Goal: Task Accomplishment & Management: Manage account settings

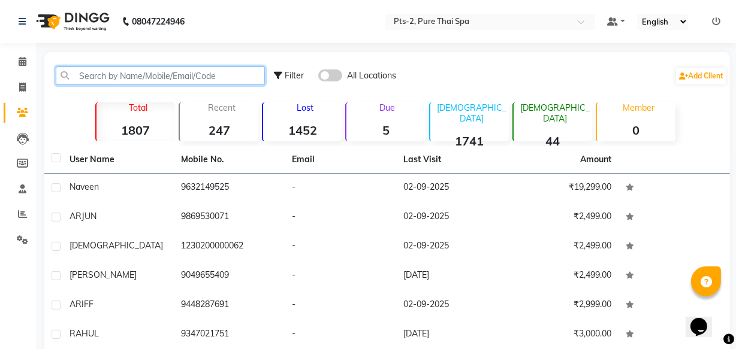
click at [131, 76] on input "text" at bounding box center [160, 76] width 209 height 19
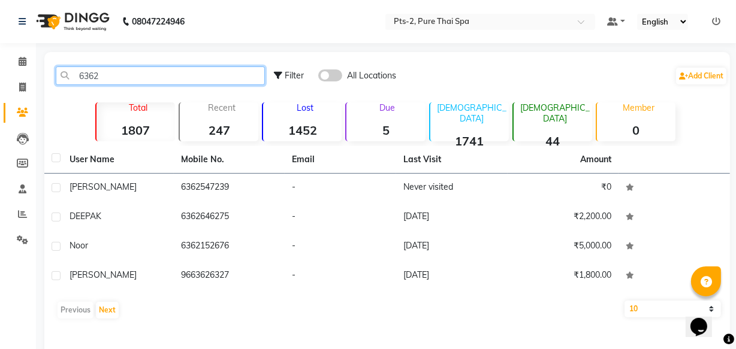
click at [168, 71] on input "6362" at bounding box center [160, 76] width 209 height 19
type input "6"
click at [106, 74] on input "text" at bounding box center [160, 76] width 209 height 19
click at [183, 76] on input "text" at bounding box center [160, 76] width 209 height 19
click at [132, 74] on input "text" at bounding box center [160, 76] width 209 height 19
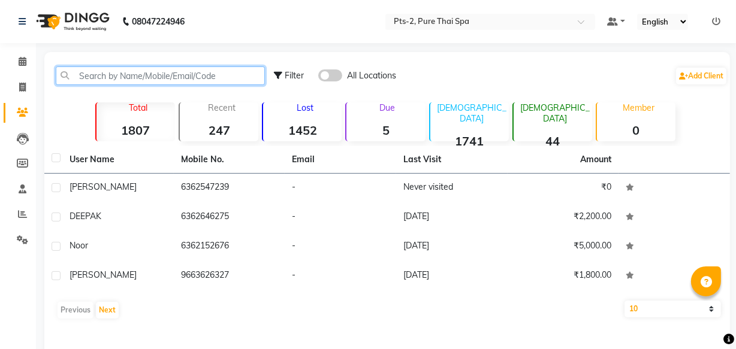
click at [132, 74] on input "text" at bounding box center [160, 76] width 209 height 19
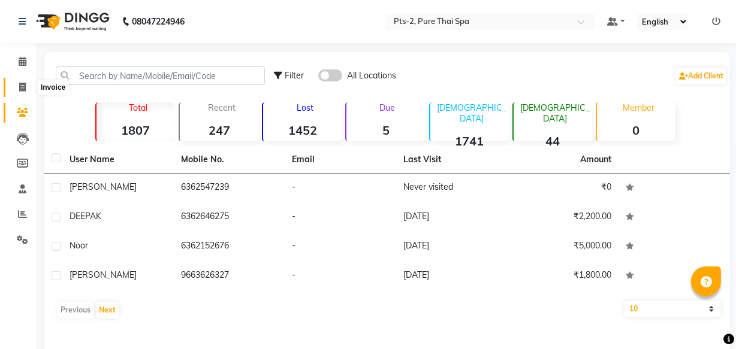
click at [20, 88] on icon at bounding box center [22, 87] width 7 height 9
select select "service"
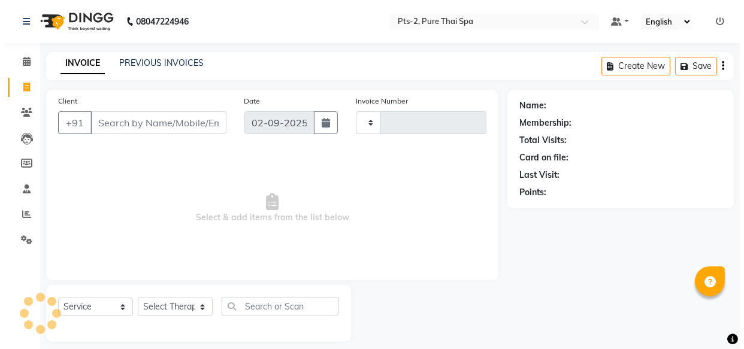
scroll to position [11, 0]
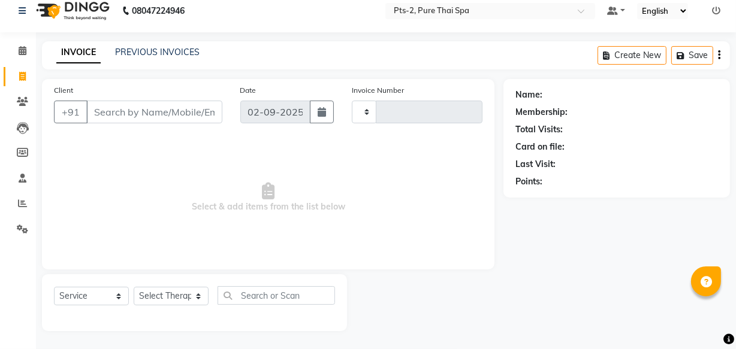
click at [100, 110] on input "Client" at bounding box center [154, 112] width 136 height 23
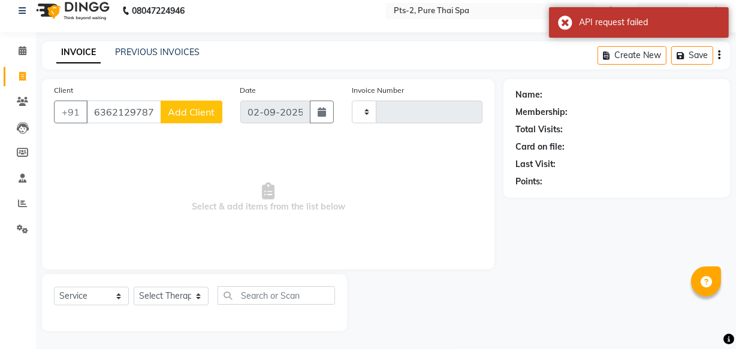
type input "6362129787"
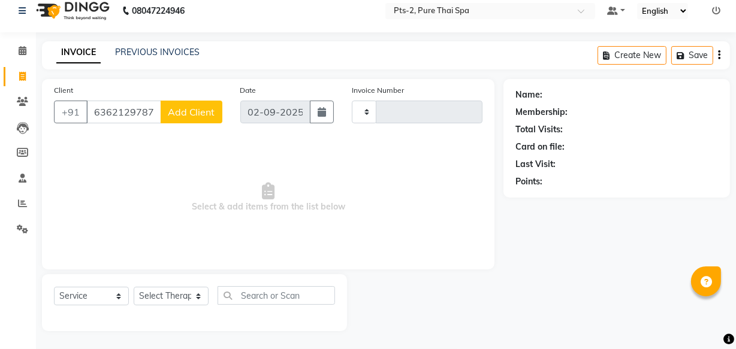
click at [198, 108] on span "Add Client" at bounding box center [191, 112] width 47 height 12
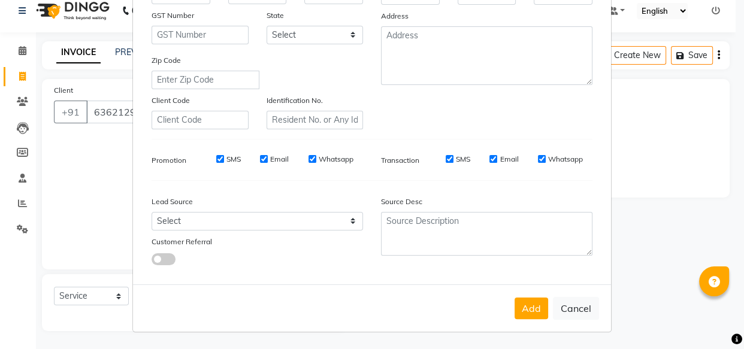
scroll to position [207, 0]
click at [538, 156] on input "Whatsapp" at bounding box center [542, 159] width 8 height 8
checkbox input "false"
click at [490, 156] on input "Email" at bounding box center [494, 159] width 8 height 8
checkbox input "false"
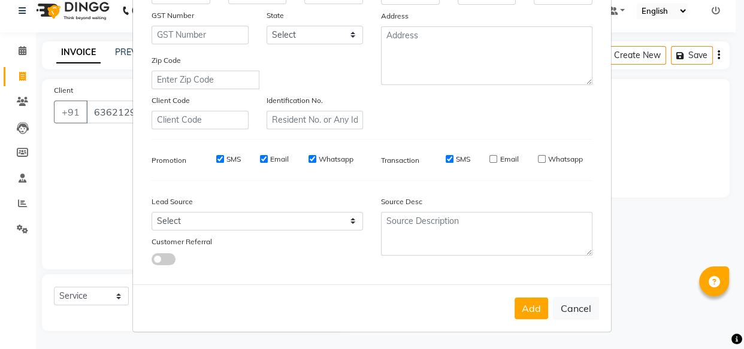
click at [449, 158] on input "SMS" at bounding box center [450, 159] width 8 height 8
checkbox input "false"
click at [310, 159] on input "Whatsapp" at bounding box center [313, 159] width 8 height 8
checkbox input "false"
click at [260, 158] on input "Email" at bounding box center [264, 159] width 8 height 8
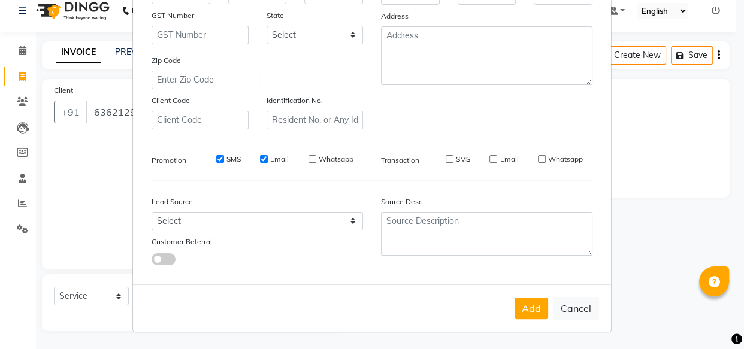
checkbox input "false"
click at [216, 157] on input "SMS" at bounding box center [220, 159] width 8 height 8
checkbox input "false"
click at [530, 318] on button "Add" at bounding box center [532, 309] width 34 height 22
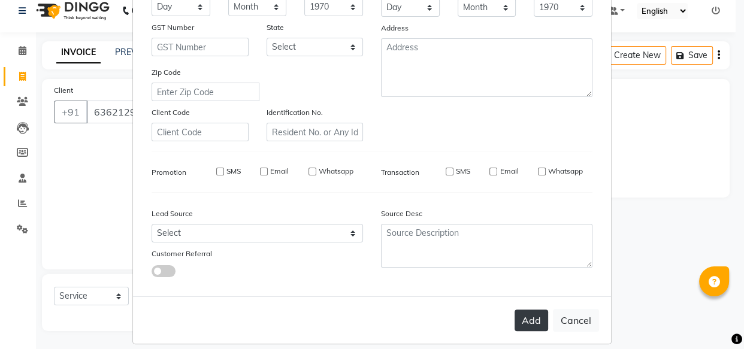
scroll to position [223, 0]
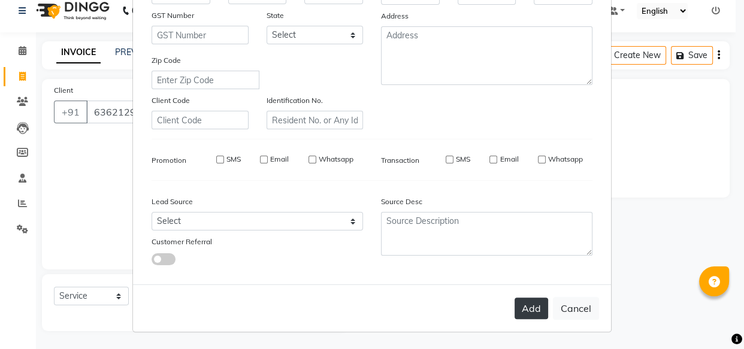
click at [527, 310] on button "Add" at bounding box center [532, 309] width 34 height 22
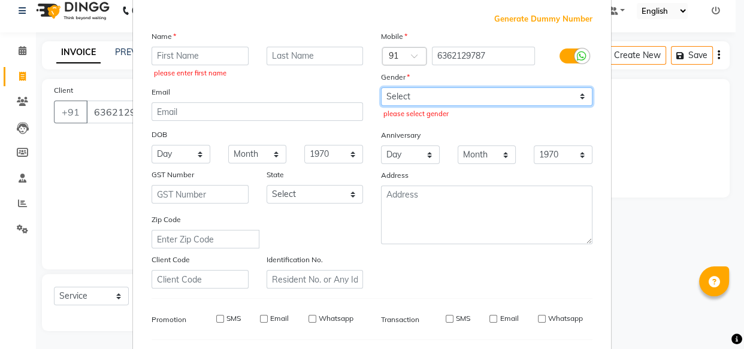
drag, startPoint x: 461, startPoint y: 101, endPoint x: 455, endPoint y: 104, distance: 6.5
click at [461, 101] on select "Select [DEMOGRAPHIC_DATA] [DEMOGRAPHIC_DATA] Other Prefer Not To Say" at bounding box center [487, 96] width 212 height 19
select select "[DEMOGRAPHIC_DATA]"
click at [381, 87] on select "Select [DEMOGRAPHIC_DATA] [DEMOGRAPHIC_DATA] Other Prefer Not To Say" at bounding box center [487, 96] width 212 height 19
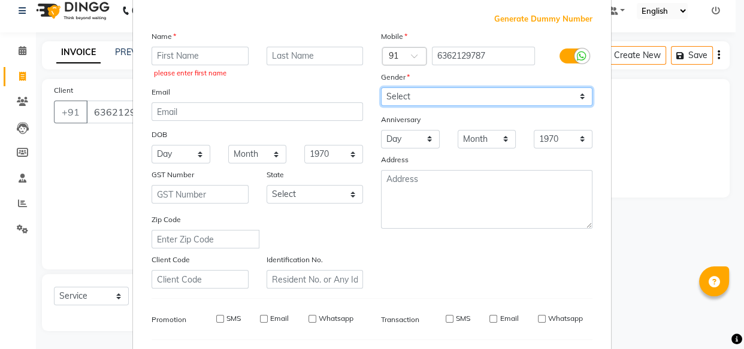
scroll to position [223, 0]
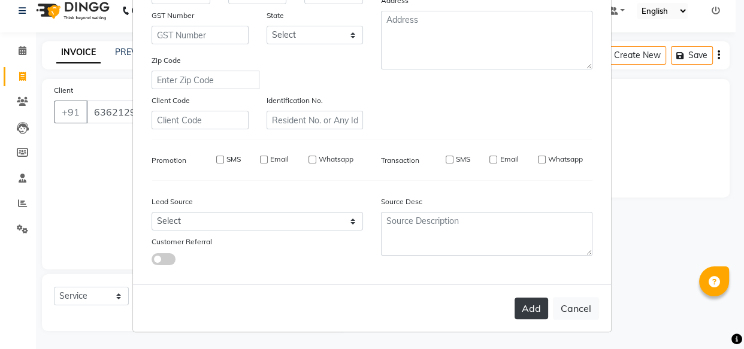
click at [520, 310] on button "Add" at bounding box center [532, 309] width 34 height 22
click at [526, 308] on button "Add" at bounding box center [532, 309] width 34 height 22
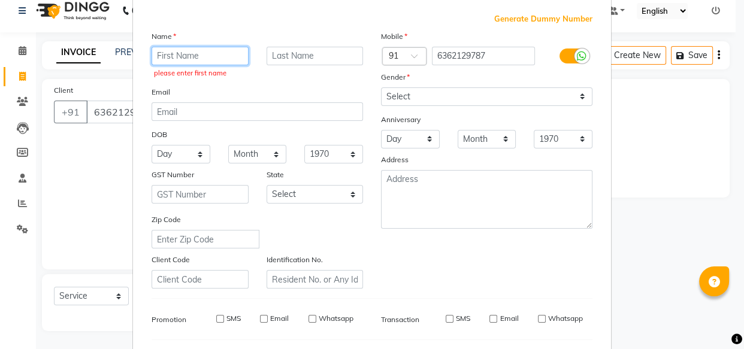
click at [188, 56] on input "text" at bounding box center [200, 56] width 97 height 19
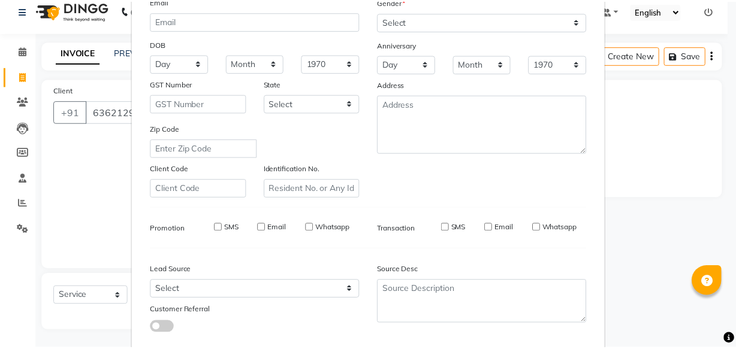
scroll to position [207, 0]
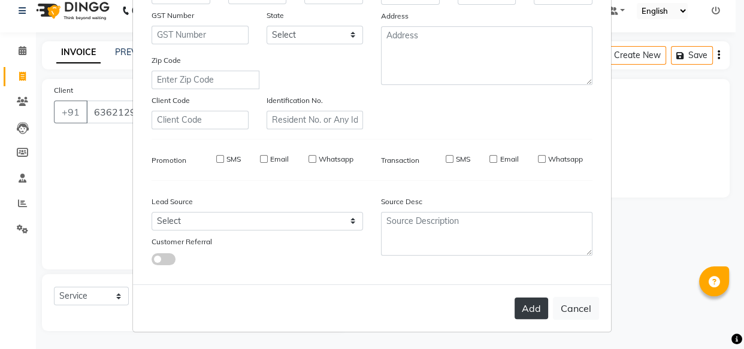
type input "farman"
click at [519, 301] on button "Add" at bounding box center [532, 309] width 34 height 22
select select
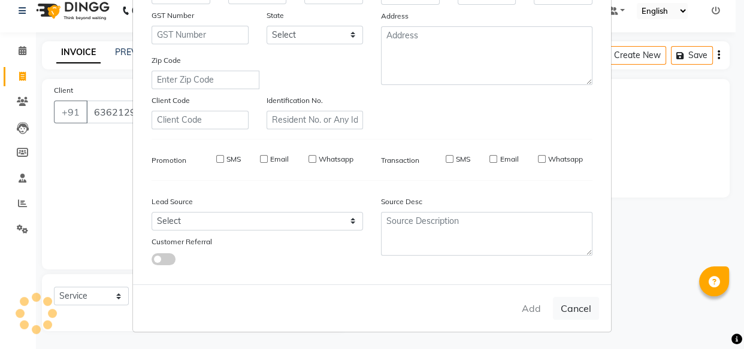
select select
checkbox input "false"
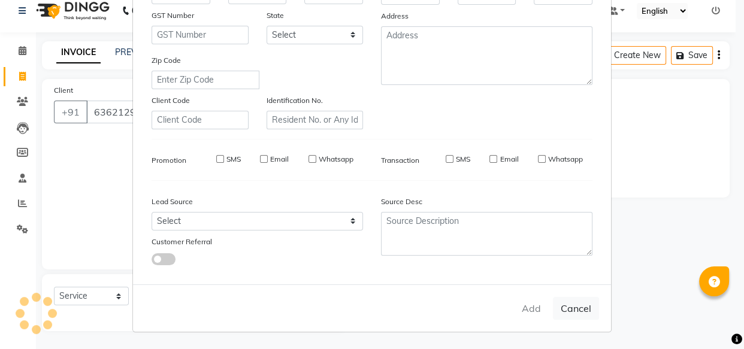
checkbox input "false"
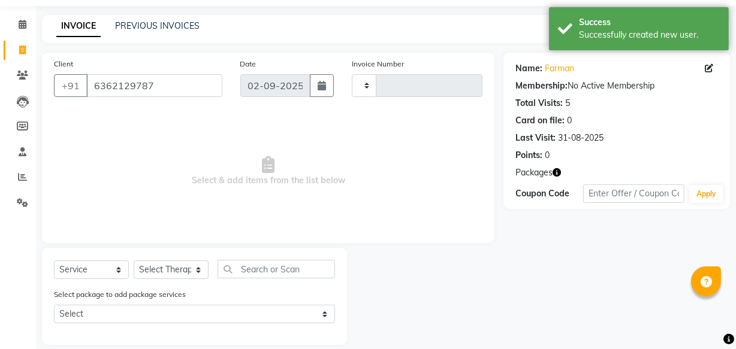
scroll to position [52, 0]
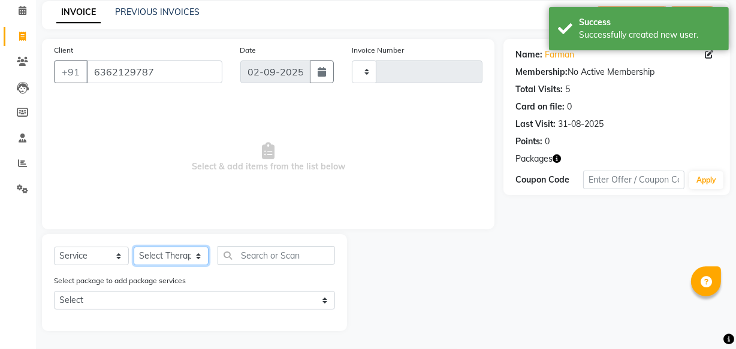
click at [188, 257] on select "Select Therapist" at bounding box center [171, 256] width 75 height 19
click at [134, 247] on select "Select Therapist" at bounding box center [171, 256] width 75 height 19
click at [171, 256] on select "Select Therapist" at bounding box center [171, 256] width 75 height 19
drag, startPoint x: 171, startPoint y: 256, endPoint x: 162, endPoint y: 256, distance: 9.6
click at [171, 256] on select "Select Therapist" at bounding box center [171, 256] width 75 height 19
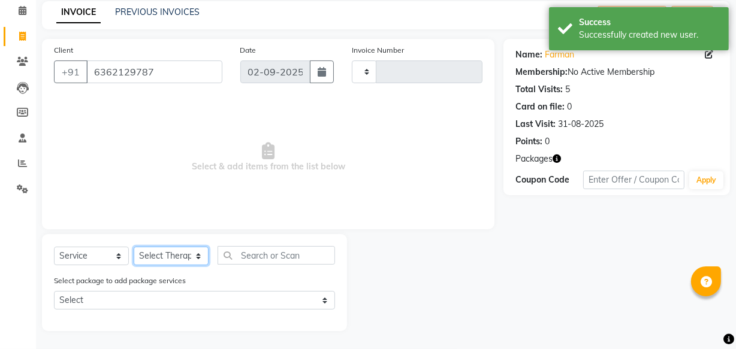
click at [161, 256] on select "Select Therapist" at bounding box center [171, 256] width 75 height 19
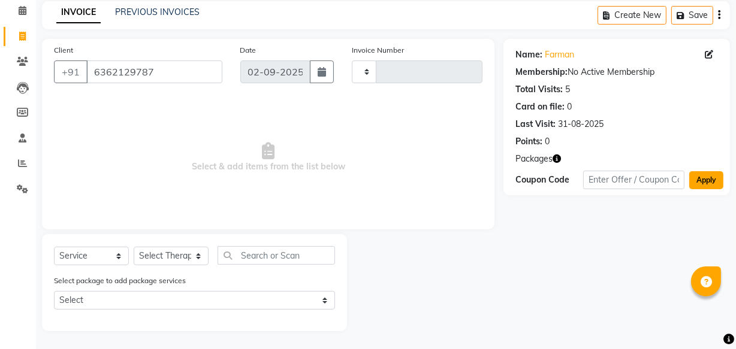
click at [713, 176] on button "Apply" at bounding box center [706, 180] width 34 height 18
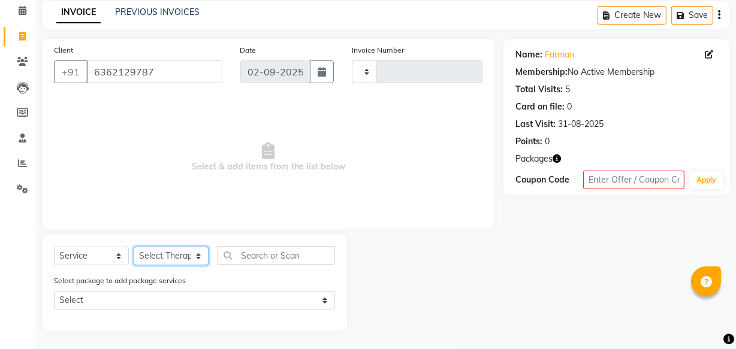
click at [183, 254] on select "Select Therapist" at bounding box center [171, 256] width 75 height 19
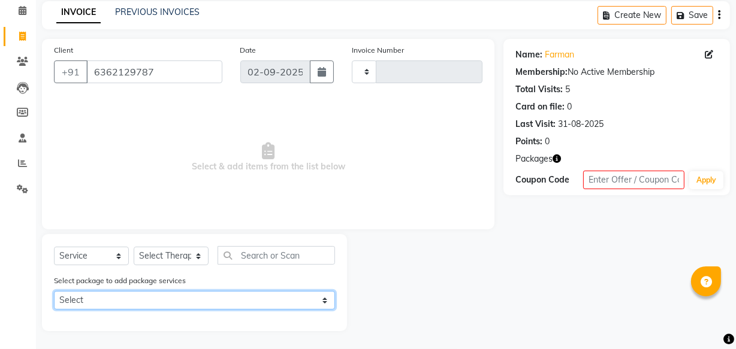
click at [150, 300] on select "Select PTS PACKAGE (10K) 10 SERVICES" at bounding box center [194, 300] width 281 height 19
select select "1: Object"
click at [54, 291] on select "Select PTS PACKAGE (10K) 10 SERVICES" at bounding box center [194, 300] width 281 height 19
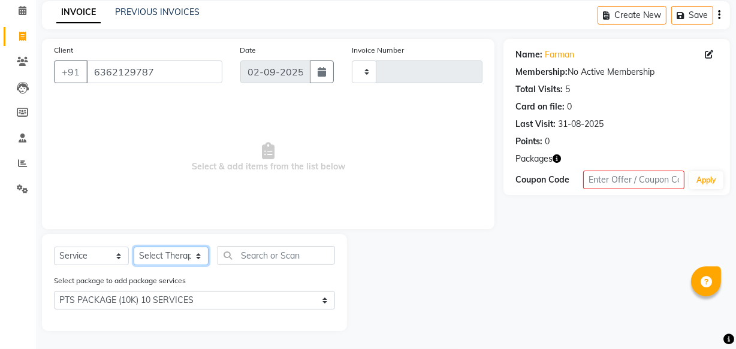
click at [164, 255] on select "Select Therapist" at bounding box center [171, 256] width 75 height 19
click at [134, 247] on select "Select Therapist" at bounding box center [171, 256] width 75 height 19
click at [474, 207] on span "Select & add items from the list below" at bounding box center [268, 158] width 428 height 120
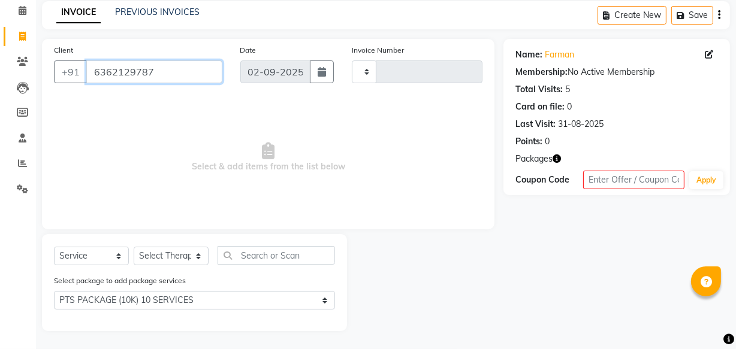
drag, startPoint x: 173, startPoint y: 72, endPoint x: 89, endPoint y: 75, distance: 84.5
click at [89, 75] on input "6362129787" at bounding box center [154, 72] width 136 height 23
click at [473, 208] on span "Select & add items from the list below" at bounding box center [268, 158] width 428 height 120
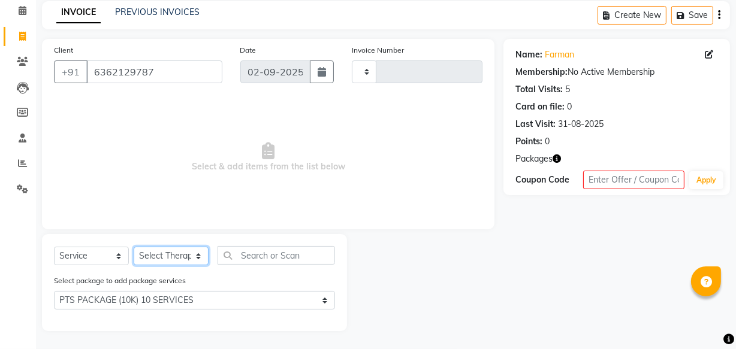
click at [181, 256] on select "Select Therapist" at bounding box center [171, 256] width 75 height 19
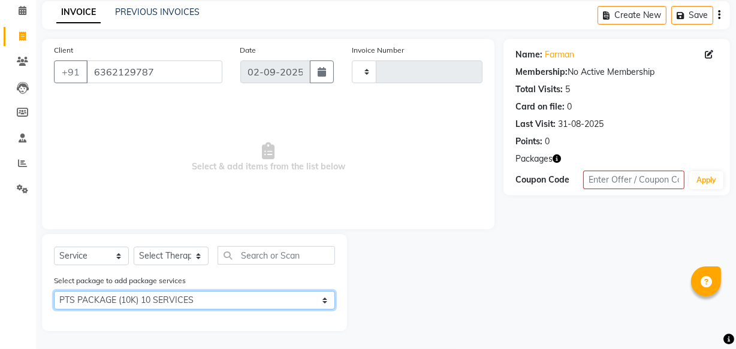
click at [252, 300] on select "Select PTS PACKAGE (10K) 10 SERVICES" at bounding box center [194, 300] width 281 height 19
click at [54, 291] on select "Select PTS PACKAGE (10K) 10 SERVICES" at bounding box center [194, 300] width 281 height 19
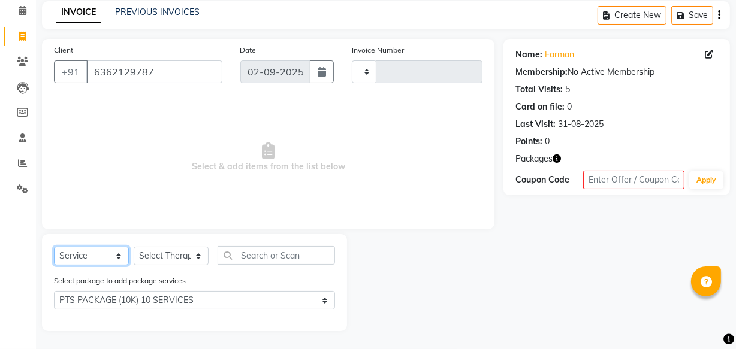
click at [99, 255] on select "Select Service Product Membership Package Voucher Prepaid Gift Card" at bounding box center [91, 256] width 75 height 19
select select "membership"
click at [54, 265] on select "Select Service Product Membership Package Voucher Prepaid Gift Card" at bounding box center [91, 256] width 75 height 19
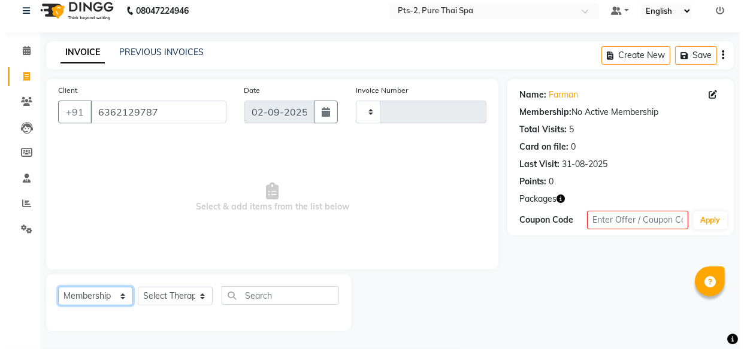
scroll to position [11, 0]
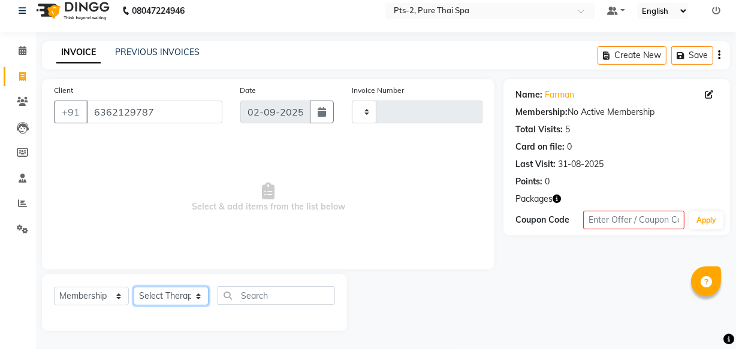
click at [170, 297] on select "Select Therapist" at bounding box center [171, 296] width 75 height 19
click at [710, 95] on icon at bounding box center [709, 94] width 8 height 8
select select "[DEMOGRAPHIC_DATA]"
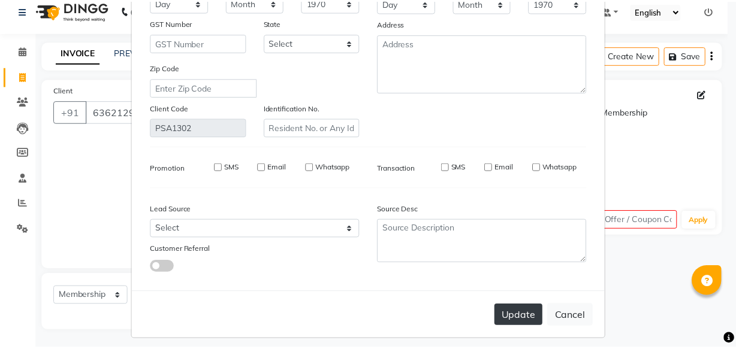
scroll to position [186, 0]
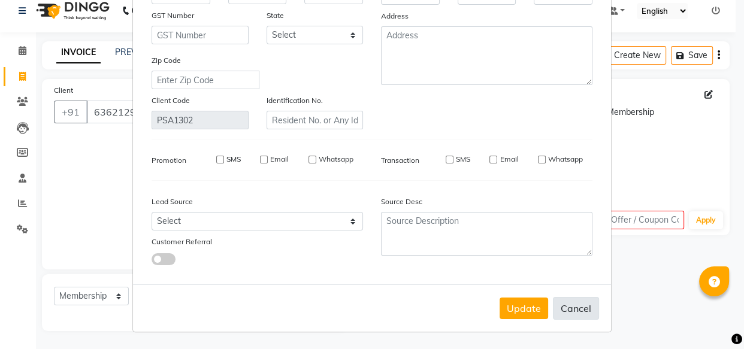
click at [569, 303] on button "Cancel" at bounding box center [576, 308] width 46 height 23
select select
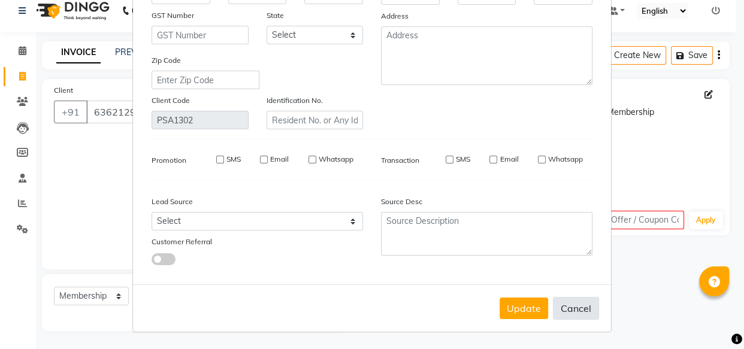
select select
checkbox input "false"
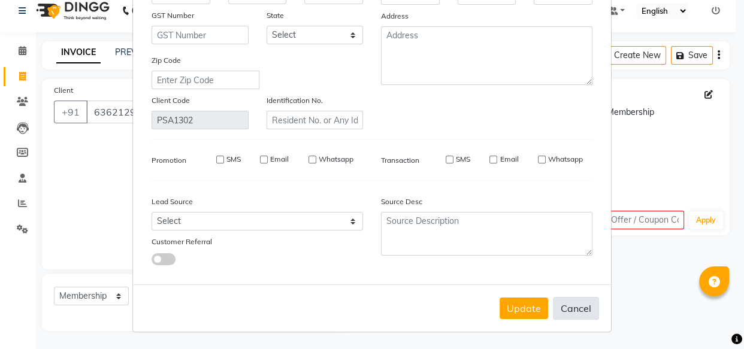
checkbox input "false"
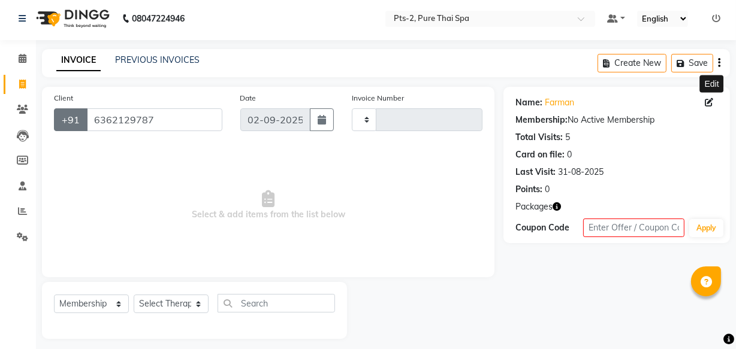
scroll to position [0, 0]
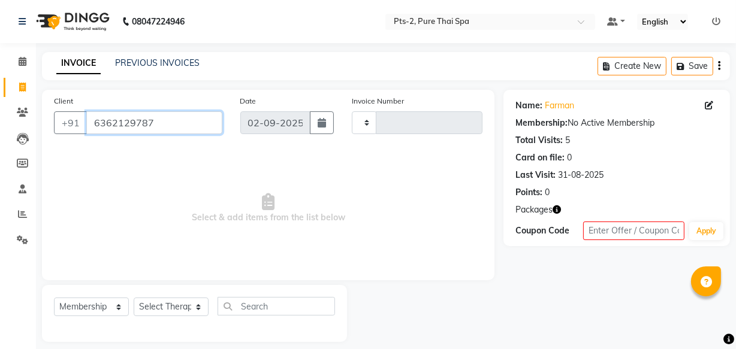
drag, startPoint x: 166, startPoint y: 119, endPoint x: 90, endPoint y: 120, distance: 76.1
click at [90, 120] on input "6362129787" at bounding box center [154, 122] width 136 height 23
click at [20, 84] on icon at bounding box center [22, 87] width 7 height 9
select select "service"
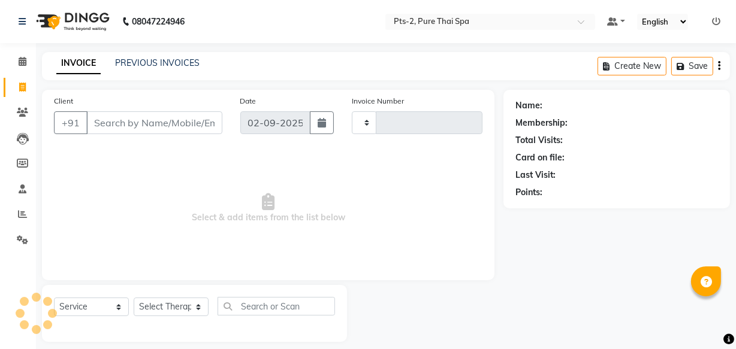
scroll to position [11, 0]
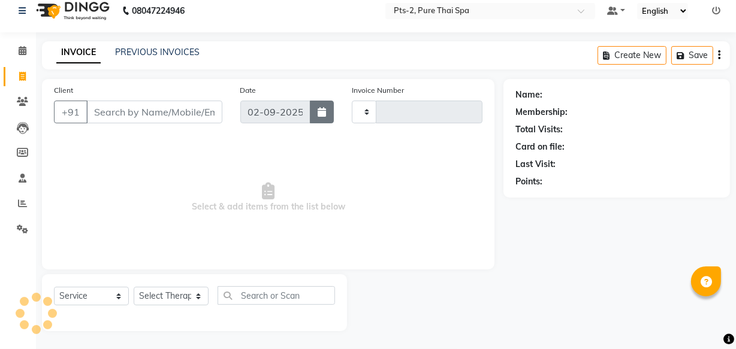
type input "0801"
select select "5391"
click at [152, 112] on input "Client" at bounding box center [154, 112] width 136 height 23
type input "6362129787"
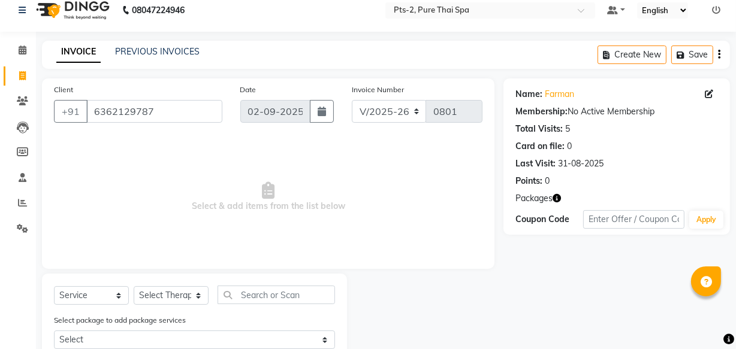
click at [702, 206] on div "Name: Farman Membership: No Active Membership Total Visits: 5 Card on file: 0 L…" at bounding box center [616, 157] width 227 height 156
click at [703, 213] on button "Apply" at bounding box center [706, 220] width 34 height 18
click at [172, 299] on select "Select Therapist AMOO Anyone [PERSON_NAME] [PERSON_NAME] [PERSON_NAME] [PERSON_…" at bounding box center [171, 295] width 75 height 19
select select "35985"
click at [134, 286] on select "Select Therapist AMOO Anyone [PERSON_NAME] [PERSON_NAME] [PERSON_NAME] [PERSON_…" at bounding box center [171, 295] width 75 height 19
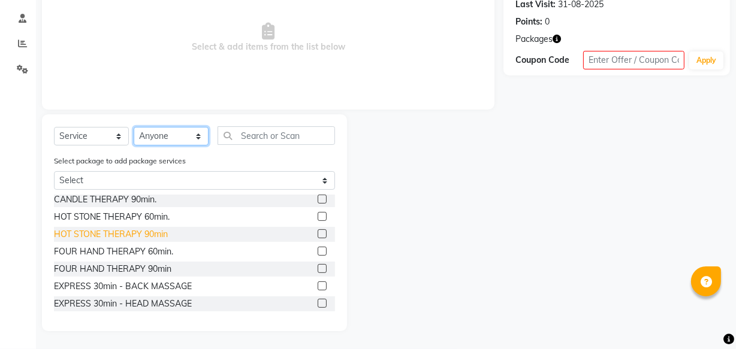
scroll to position [297, 0]
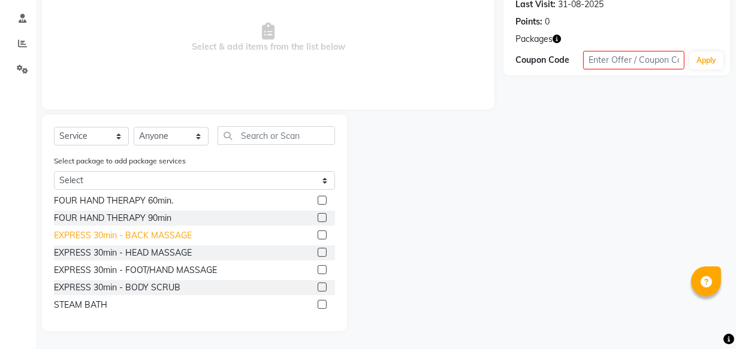
click at [142, 233] on div "EXPRESS 30min - BACK MASSAGE" at bounding box center [123, 236] width 138 height 13
checkbox input "false"
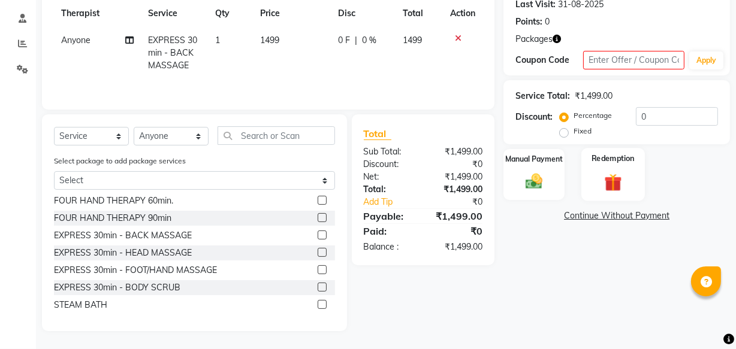
click at [601, 161] on label "Redemption" at bounding box center [612, 158] width 43 height 11
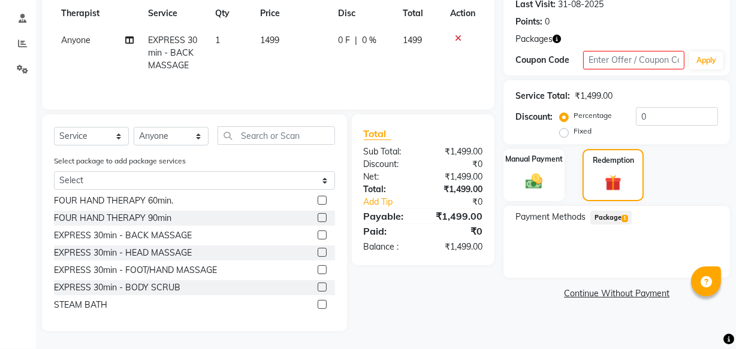
click at [617, 219] on span "Package 1" at bounding box center [610, 218] width 41 height 14
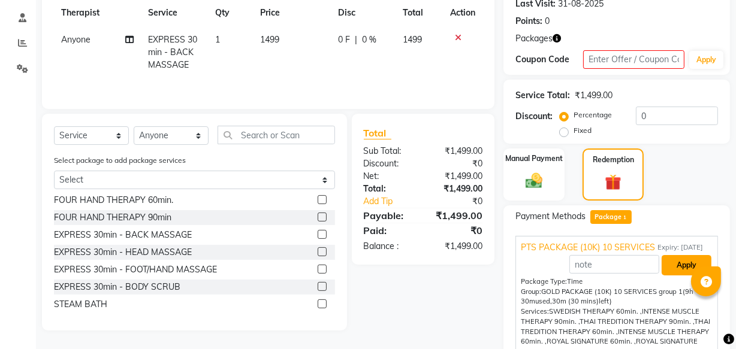
click at [671, 272] on button "Apply" at bounding box center [687, 265] width 50 height 20
type input "PTS PACKAGE (10K) 10 SERVICES"
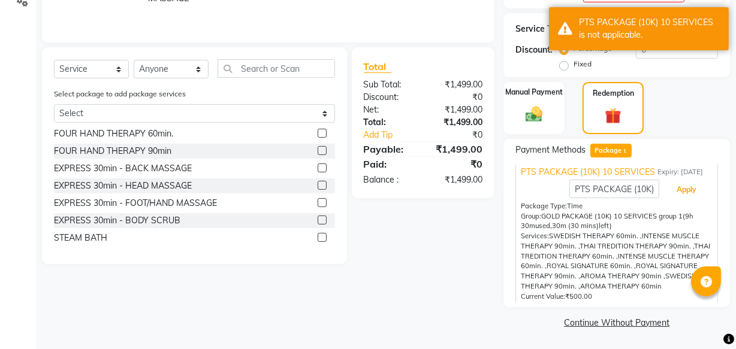
scroll to position [0, 0]
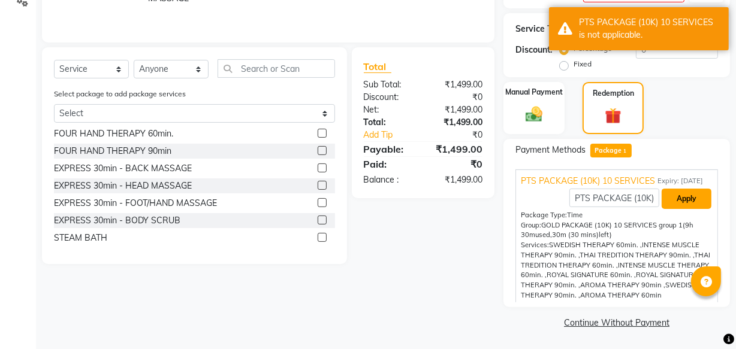
click at [676, 209] on button "Apply" at bounding box center [687, 199] width 50 height 20
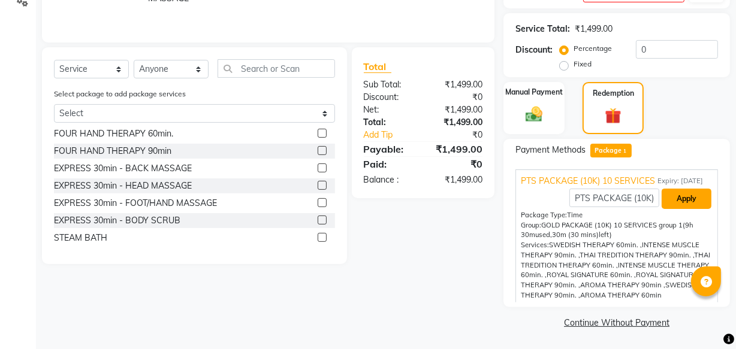
click at [684, 209] on button "Apply" at bounding box center [687, 199] width 50 height 20
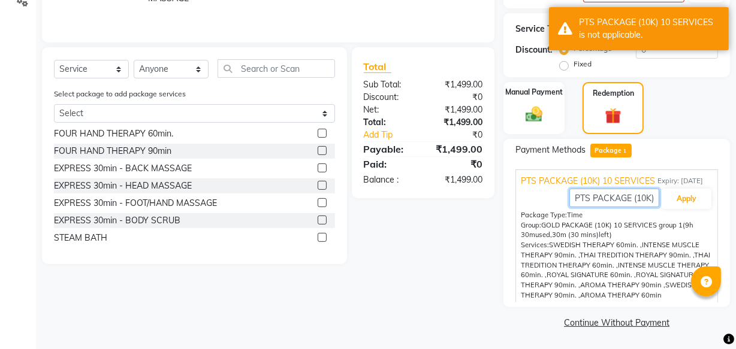
click at [609, 206] on input "PTS PACKAGE (10K) 10 SERVICES" at bounding box center [614, 198] width 90 height 19
click at [606, 207] on input "PTS PACKAGE (10K) 10 SERVICES" at bounding box center [614, 198] width 90 height 19
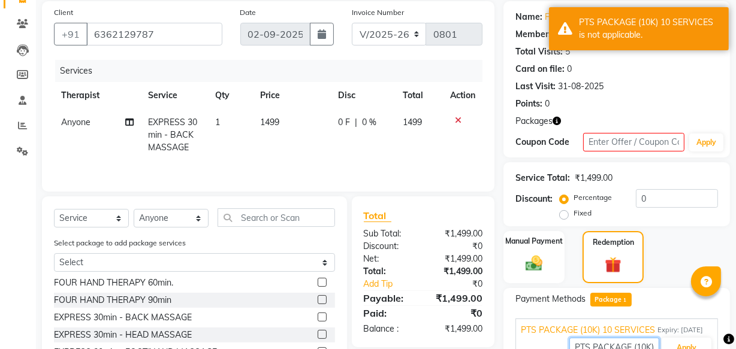
scroll to position [20, 0]
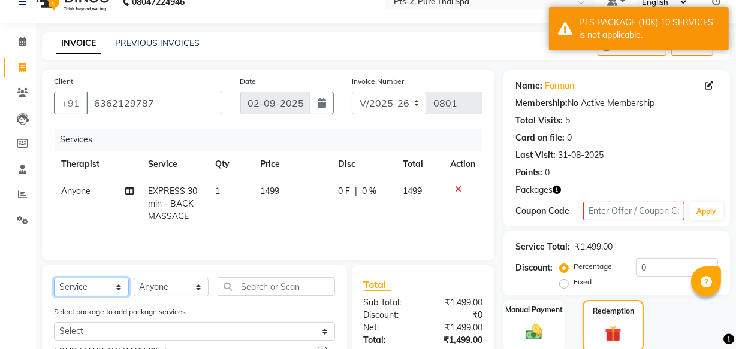
click at [76, 291] on select "Select Service Product Membership Package Voucher Prepaid Gift Card" at bounding box center [91, 287] width 75 height 19
select select "membership"
click at [54, 278] on select "Select Service Product Membership Package Voucher Prepaid Gift Card" at bounding box center [91, 287] width 75 height 19
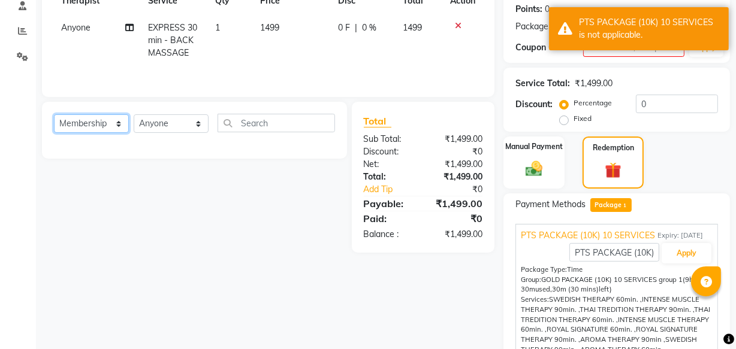
scroll to position [238, 0]
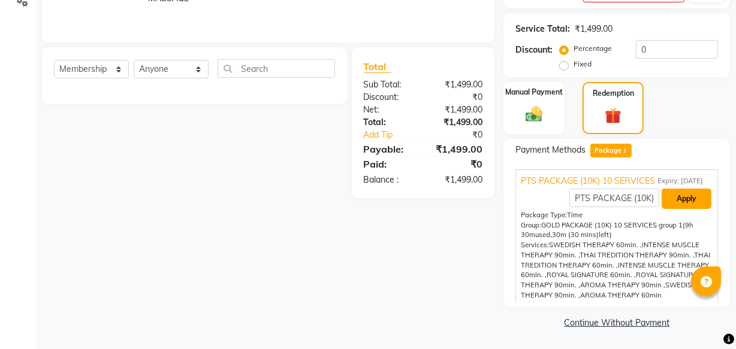
click at [687, 209] on button "Apply" at bounding box center [687, 199] width 50 height 20
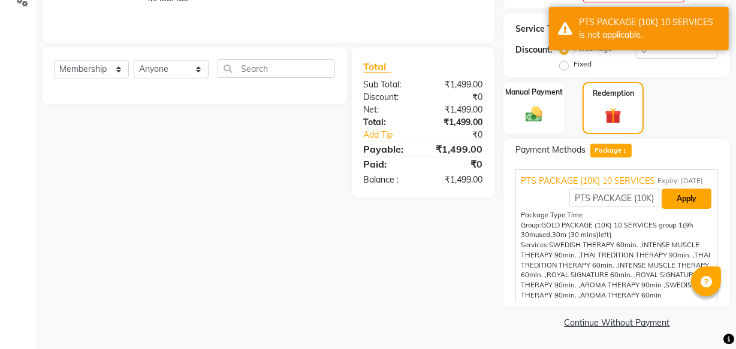
click at [687, 209] on button "Apply" at bounding box center [687, 199] width 50 height 20
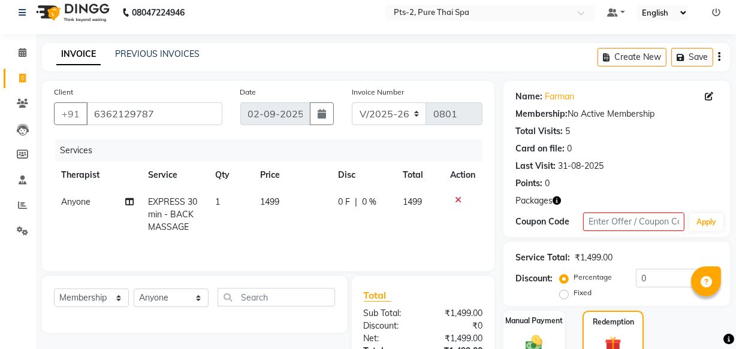
scroll to position [0, 0]
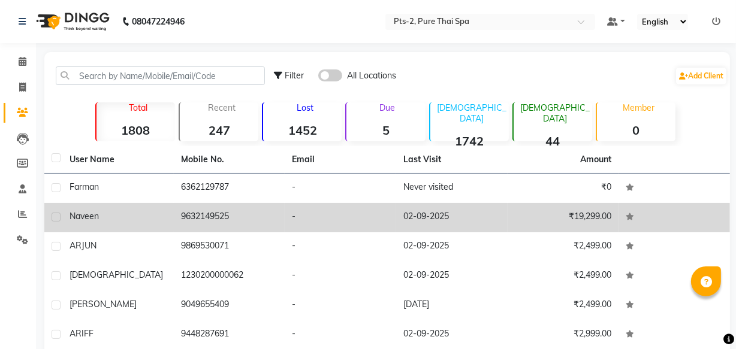
click at [419, 210] on td "02-09-2025" at bounding box center [451, 217] width 111 height 29
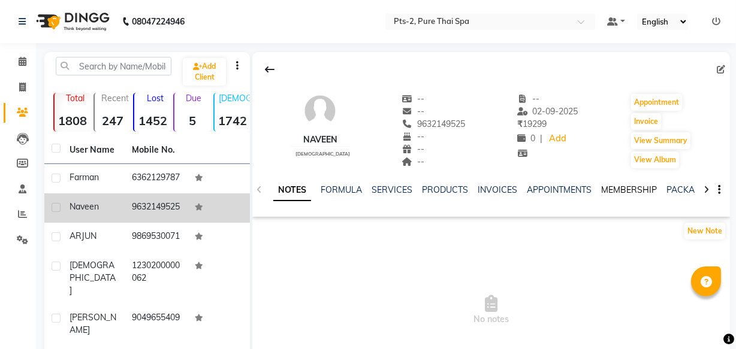
click at [638, 191] on link "MEMBERSHIP" at bounding box center [629, 190] width 56 height 11
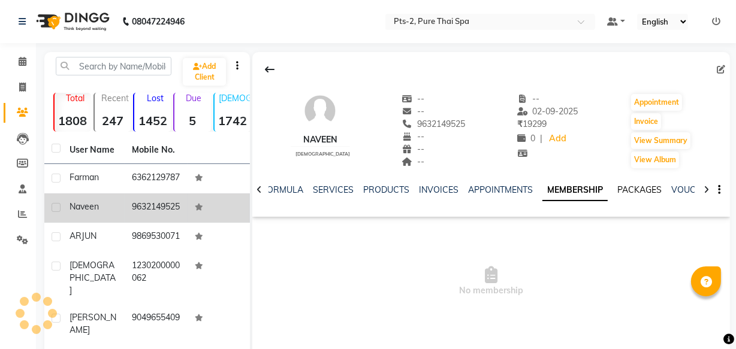
click at [637, 191] on link "PACKAGES" at bounding box center [639, 190] width 44 height 11
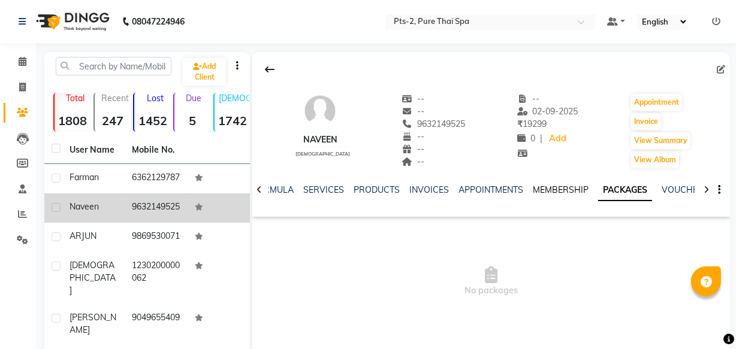
click at [537, 190] on link "MEMBERSHIP" at bounding box center [561, 190] width 56 height 11
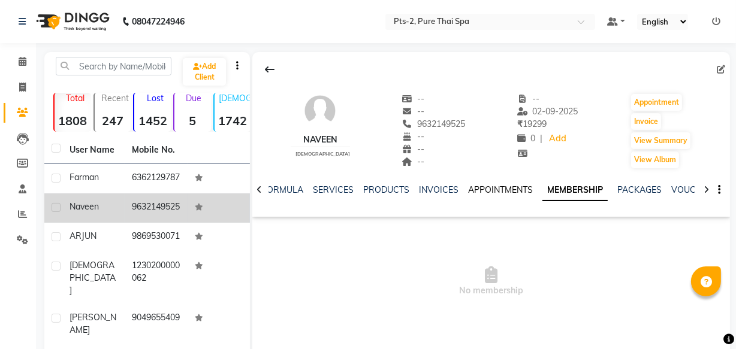
click at [510, 188] on link "APPOINTMENTS" at bounding box center [500, 190] width 65 height 11
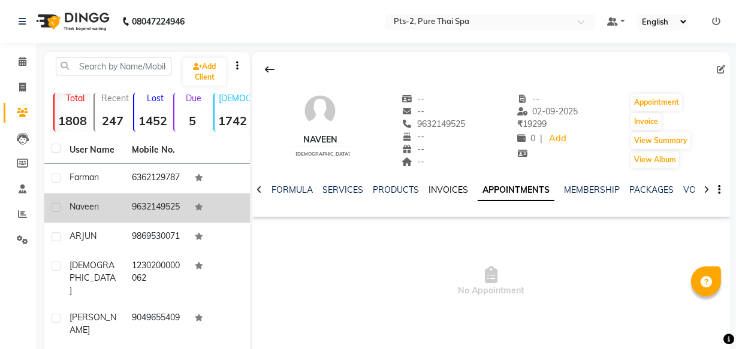
click at [443, 192] on link "INVOICES" at bounding box center [448, 190] width 40 height 11
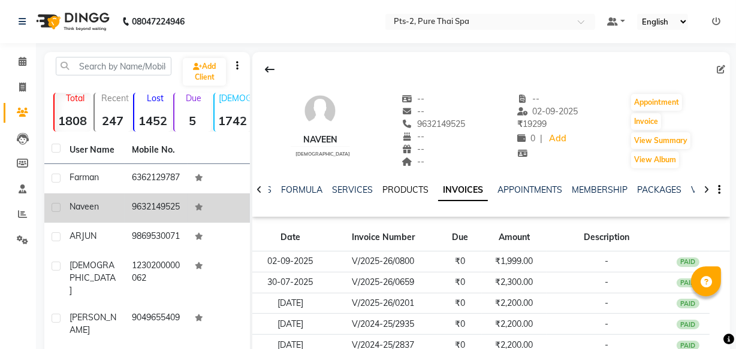
click at [412, 191] on link "PRODUCTS" at bounding box center [405, 190] width 46 height 11
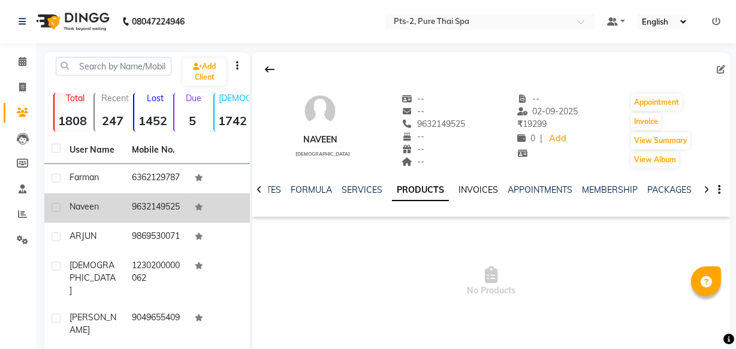
click at [494, 189] on link "INVOICES" at bounding box center [478, 190] width 40 height 11
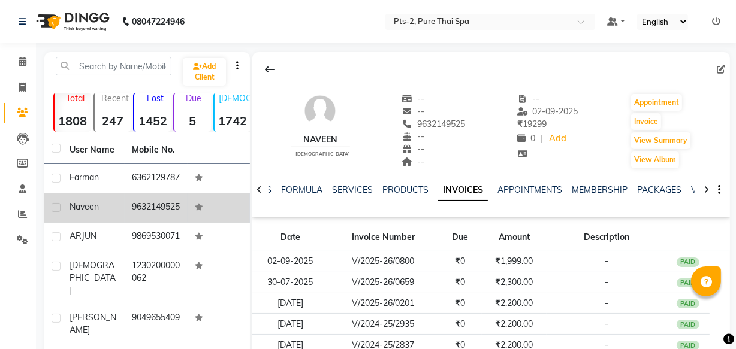
click at [19, 275] on div "Calendar Invoice Clients Leads Members Staff Reports Settings Completed InProgr…" at bounding box center [81, 284] width 162 height 500
click at [263, 65] on button at bounding box center [269, 69] width 25 height 23
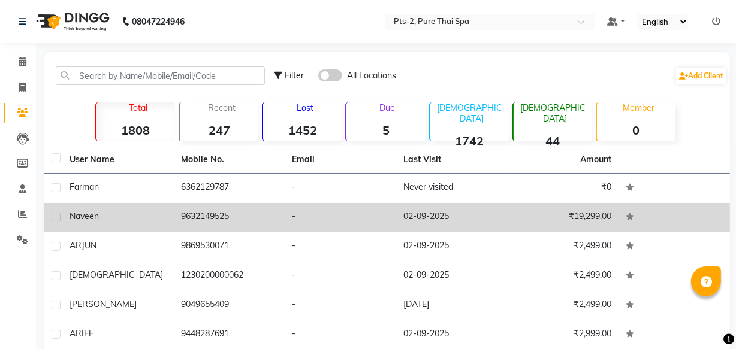
click at [213, 221] on td "9632149525" at bounding box center [229, 217] width 111 height 29
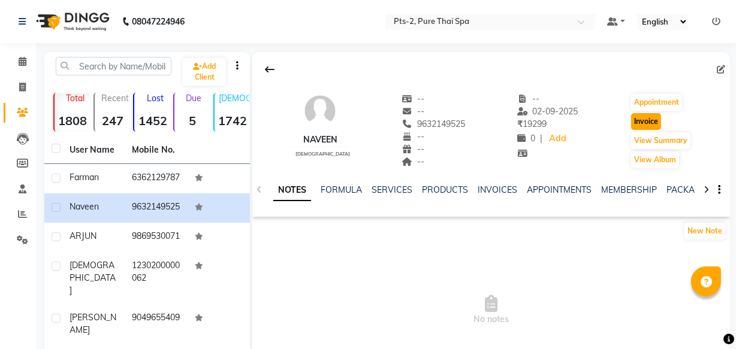
click at [655, 122] on button "Invoice" at bounding box center [646, 121] width 30 height 17
select select "service"
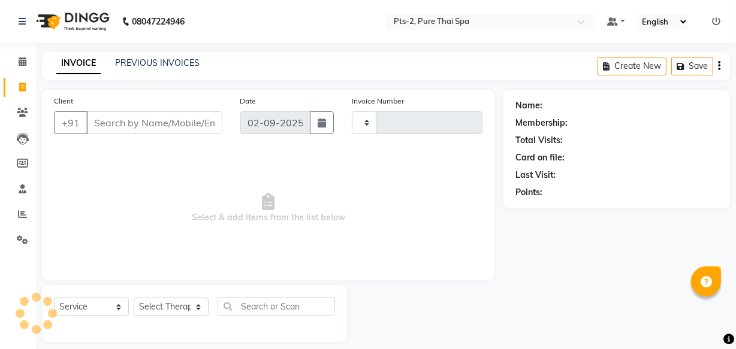
scroll to position [11, 0]
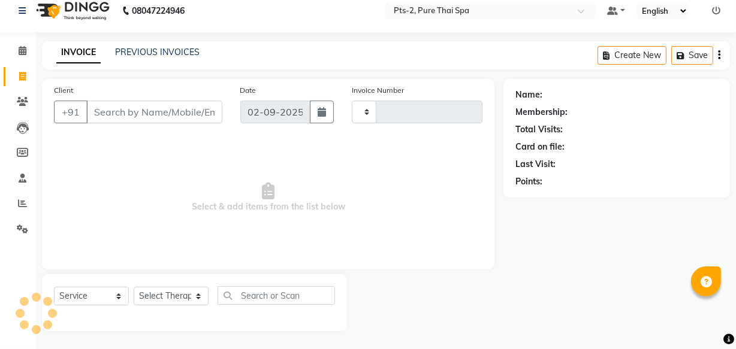
type input "0801"
select select "5391"
type input "9632149525"
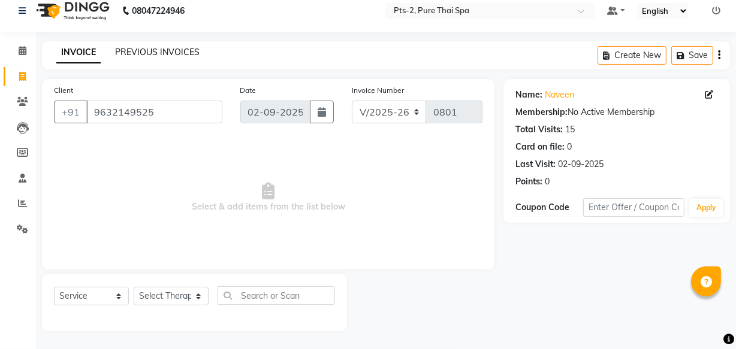
click at [134, 50] on link "PREVIOUS INVOICES" at bounding box center [157, 52] width 84 height 11
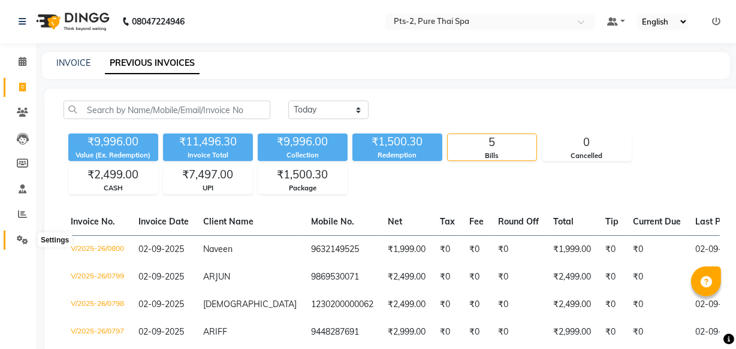
click at [17, 240] on icon at bounding box center [22, 240] width 11 height 9
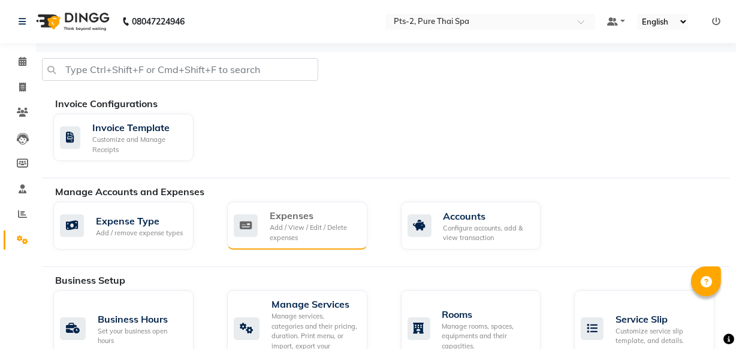
click at [293, 211] on div "Expenses" at bounding box center [314, 216] width 88 height 14
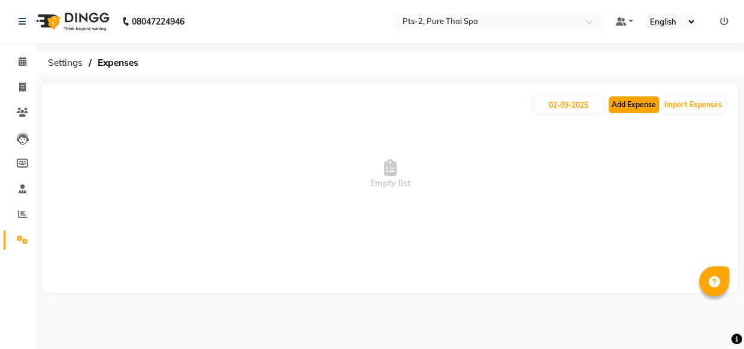
click at [638, 99] on button "Add Expense" at bounding box center [634, 104] width 50 height 17
select select "1"
select select "4317"
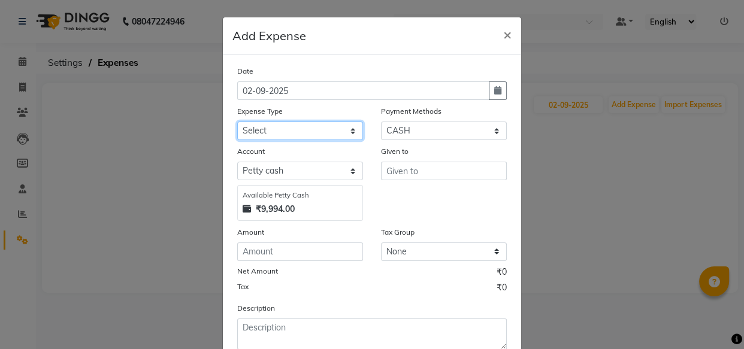
click at [252, 127] on select "Select Bank charges Cleaning and products Donation Electric and water charge In…" at bounding box center [300, 131] width 126 height 19
select select "10852"
click at [237, 122] on select "Select Bank charges Cleaning and products Donation Electric and water charge In…" at bounding box center [300, 131] width 126 height 19
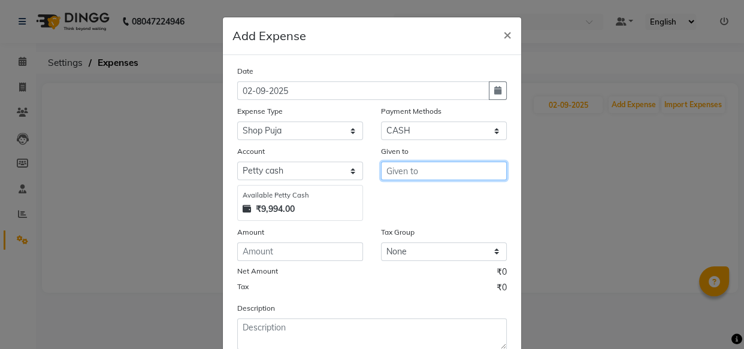
click at [386, 174] on input "text" at bounding box center [444, 171] width 126 height 19
click at [390, 200] on button "BI PIN" at bounding box center [429, 197] width 95 height 19
type input "[PERSON_NAME]"
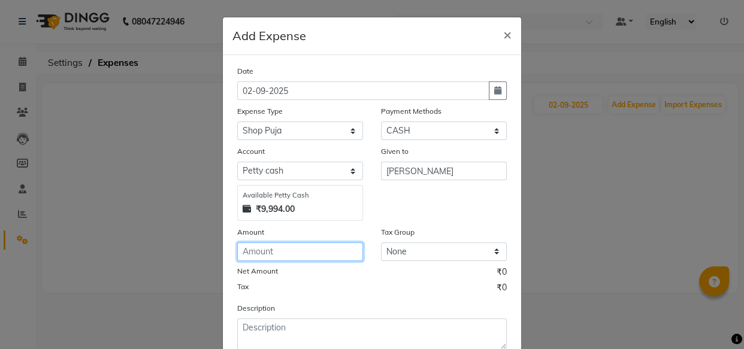
click at [286, 256] on input "number" at bounding box center [300, 252] width 126 height 19
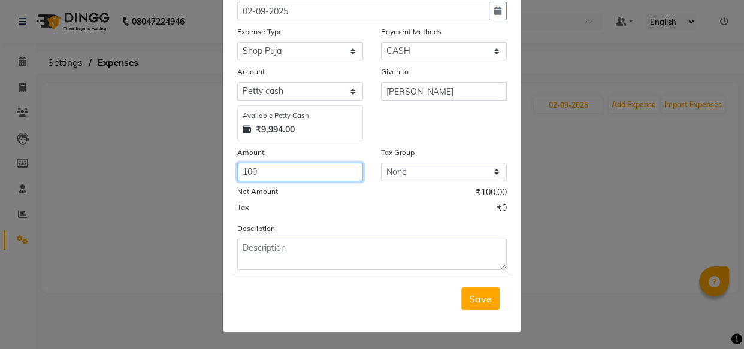
scroll to position [81, 0]
type input "100"
click at [479, 304] on span "Save" at bounding box center [480, 299] width 23 height 12
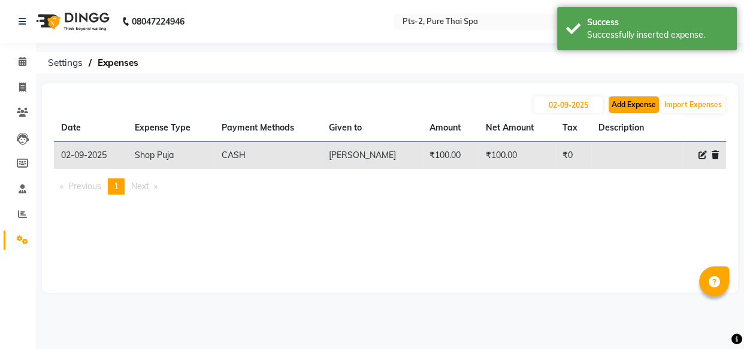
click at [628, 102] on button "Add Expense" at bounding box center [634, 104] width 50 height 17
select select "1"
select select "4317"
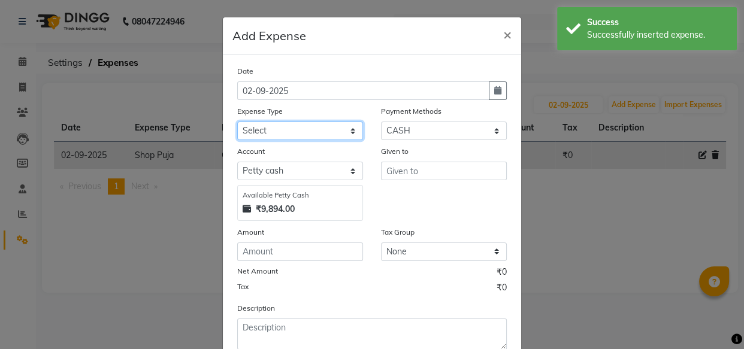
click at [285, 134] on select "Select Bank charges Cleaning and products Donation Electric and water charge In…" at bounding box center [300, 131] width 126 height 19
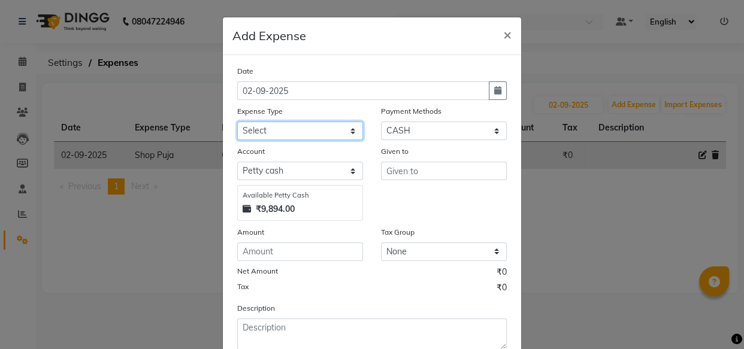
select select "10836"
click at [237, 122] on select "Select Bank charges Cleaning and products Donation Electric and water charge In…" at bounding box center [300, 131] width 126 height 19
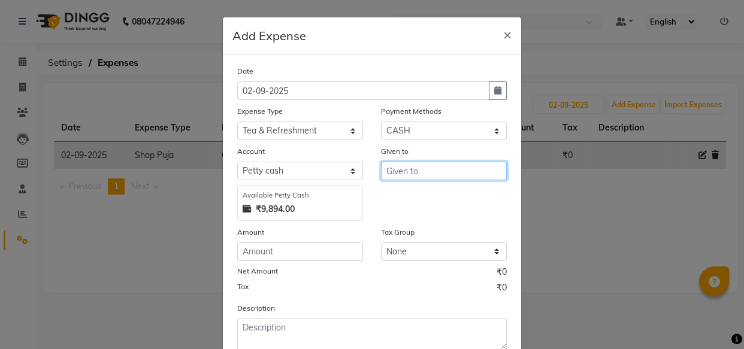
click at [412, 174] on input "text" at bounding box center [444, 171] width 126 height 19
click at [429, 166] on input "140" at bounding box center [444, 171] width 126 height 19
type input "1"
type input "staff"
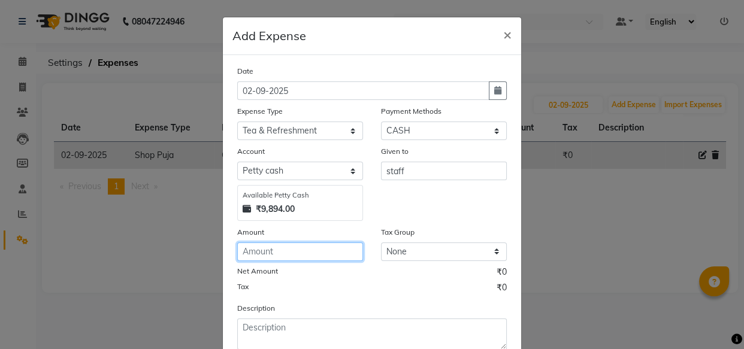
click at [338, 251] on input "number" at bounding box center [300, 252] width 126 height 19
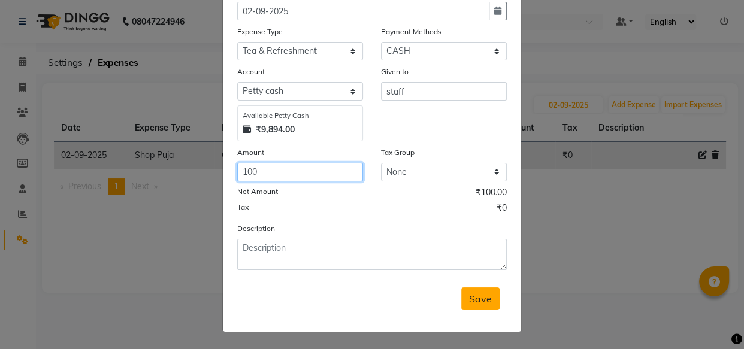
type input "100"
click at [473, 295] on span "Save" at bounding box center [480, 299] width 23 height 12
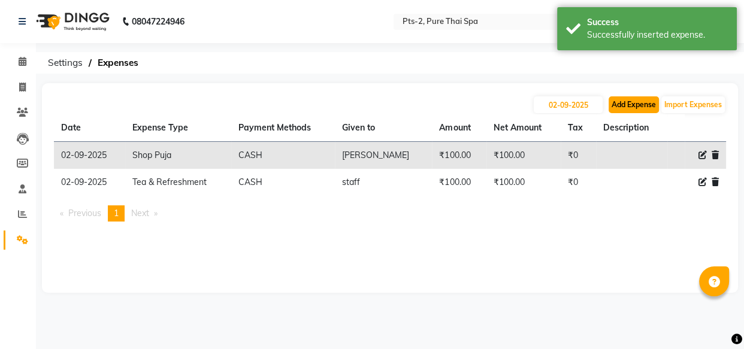
click at [629, 103] on button "Add Expense" at bounding box center [634, 104] width 50 height 17
select select "1"
select select "4317"
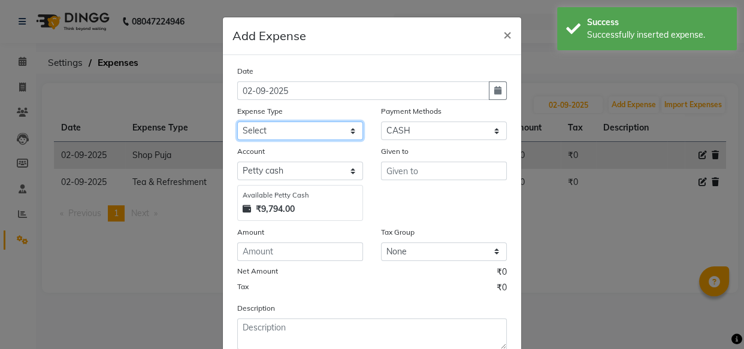
click at [288, 129] on select "Select Bank charges Cleaning and products Donation Electric and water charge In…" at bounding box center [300, 131] width 126 height 19
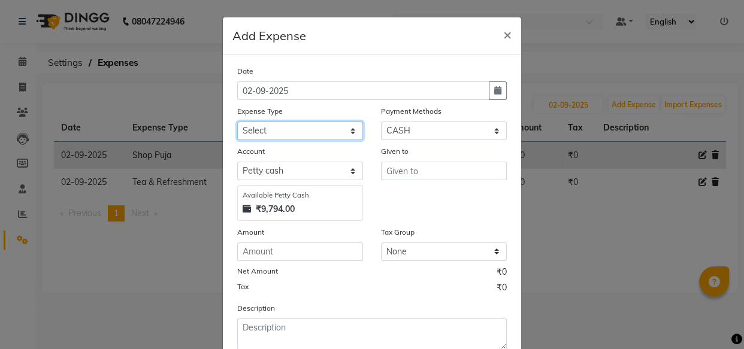
select select "10821"
click at [237, 122] on select "Select Bank charges Cleaning and products Donation Electric and water charge In…" at bounding box center [300, 131] width 126 height 19
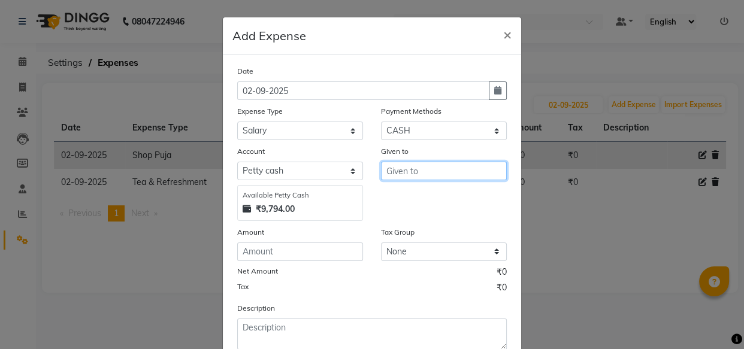
click at [390, 175] on input "text" at bounding box center [444, 171] width 126 height 19
type input "[PERSON_NAME]"
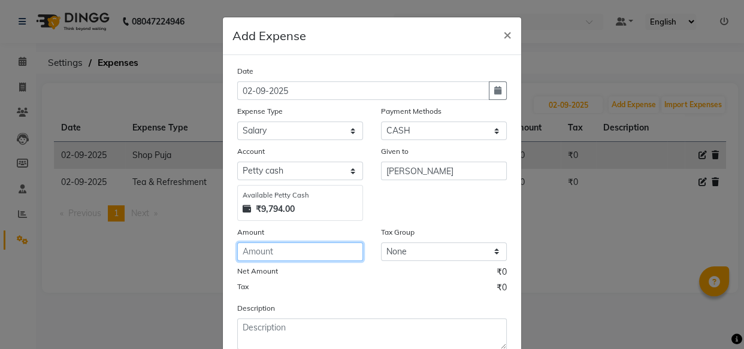
click at [322, 251] on input "number" at bounding box center [300, 252] width 126 height 19
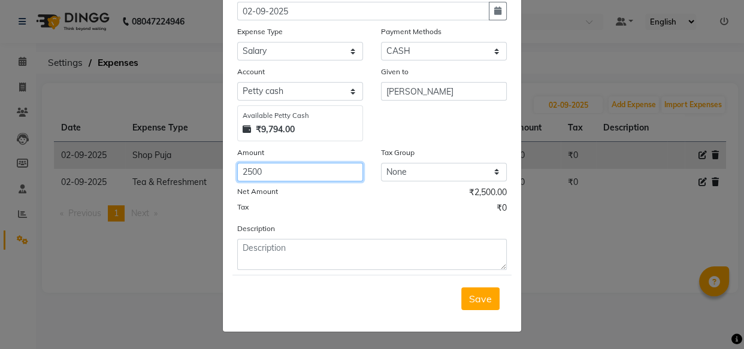
type input "2500"
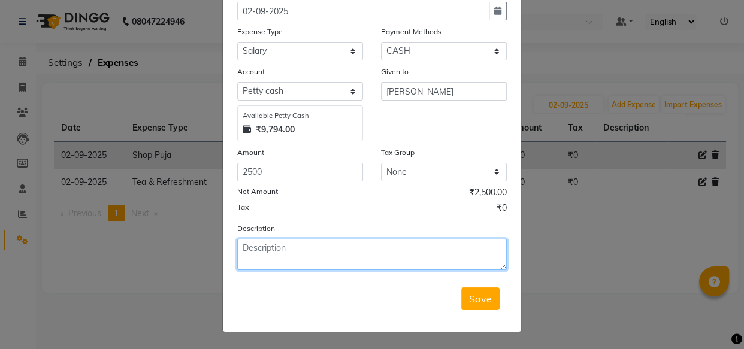
click at [257, 255] on textarea at bounding box center [372, 254] width 270 height 31
type textarea "advance"
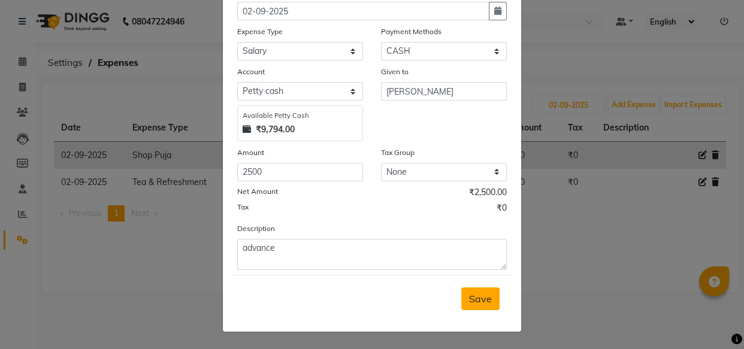
click at [469, 296] on span "Save" at bounding box center [480, 299] width 23 height 12
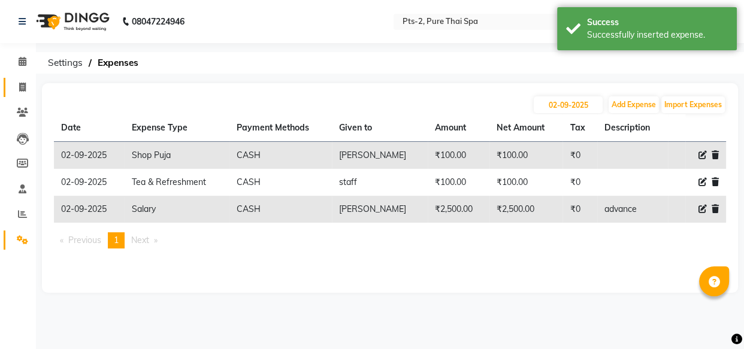
click at [20, 78] on link "Invoice" at bounding box center [18, 88] width 29 height 20
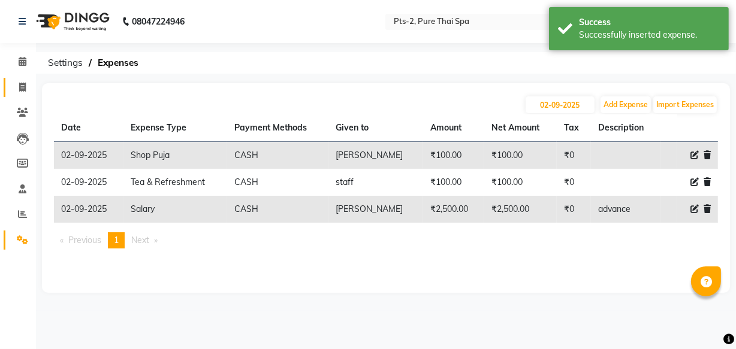
scroll to position [11, 0]
select select "service"
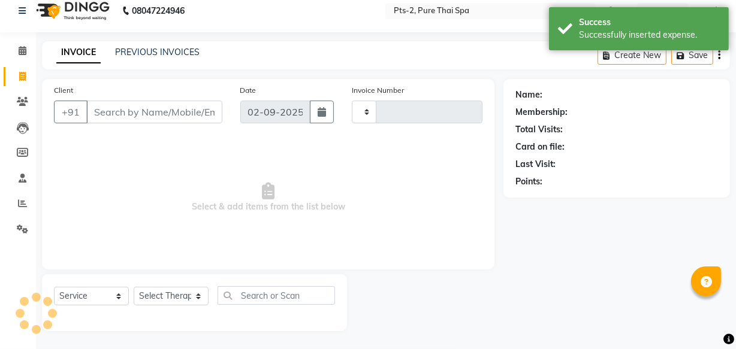
type input "0801"
select select "5391"
click at [20, 52] on icon at bounding box center [23, 50] width 8 height 9
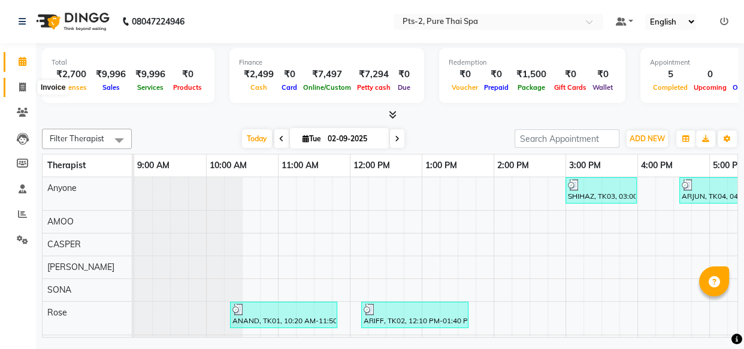
click at [28, 83] on span at bounding box center [22, 88] width 21 height 14
select select "service"
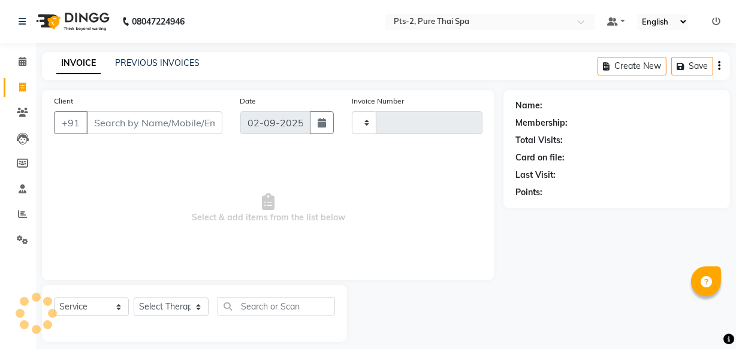
type input "0801"
select select "5391"
